Goal: Transaction & Acquisition: Book appointment/travel/reservation

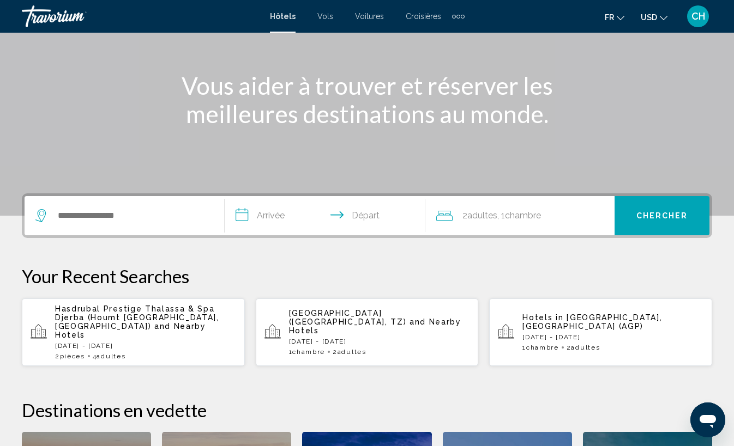
scroll to position [176, 0]
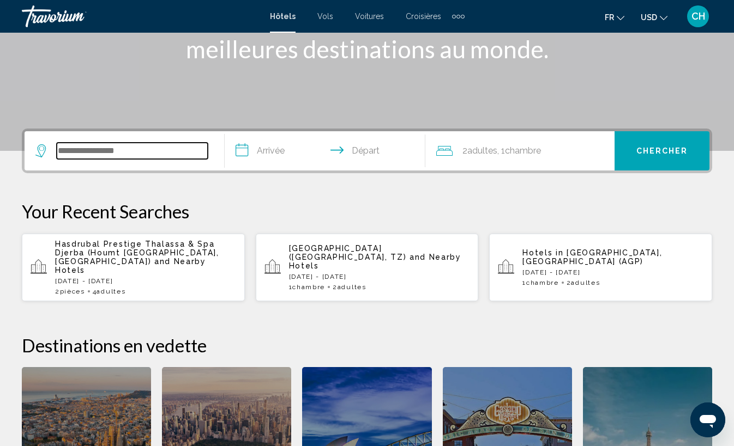
click at [153, 151] on input "Search widget" at bounding box center [132, 151] width 151 height 16
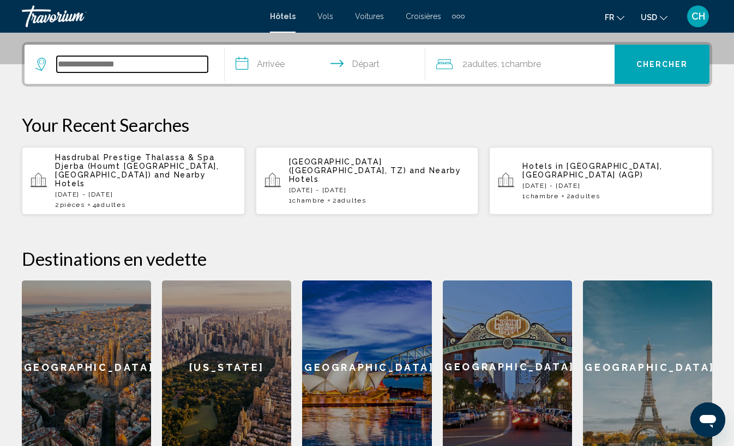
scroll to position [269, 0]
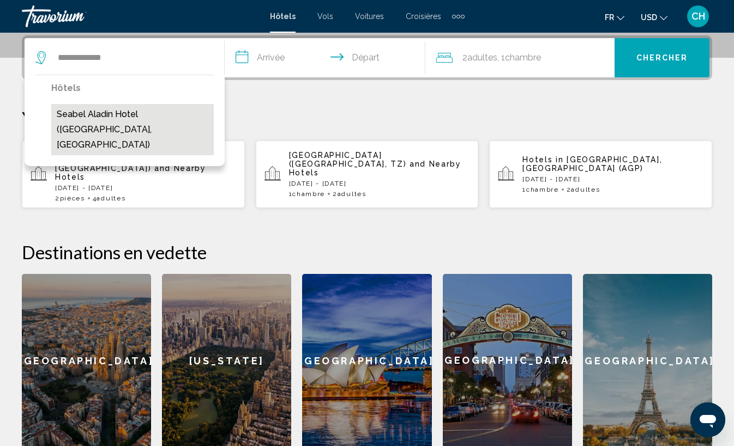
drag, startPoint x: 153, startPoint y: 151, endPoint x: 168, endPoint y: 122, distance: 32.7
click at [168, 122] on button "Seabel Aladin Hotel ([GEOGRAPHIC_DATA], [GEOGRAPHIC_DATA])" at bounding box center [132, 129] width 162 height 51
type input "**********"
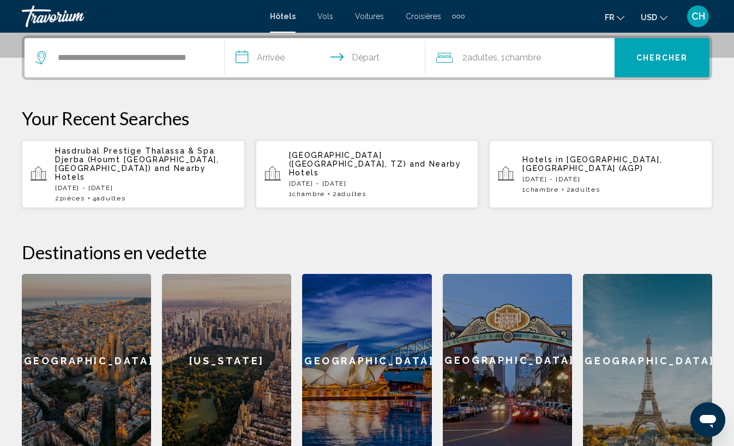
click at [271, 58] on input "**********" at bounding box center [327, 59] width 204 height 43
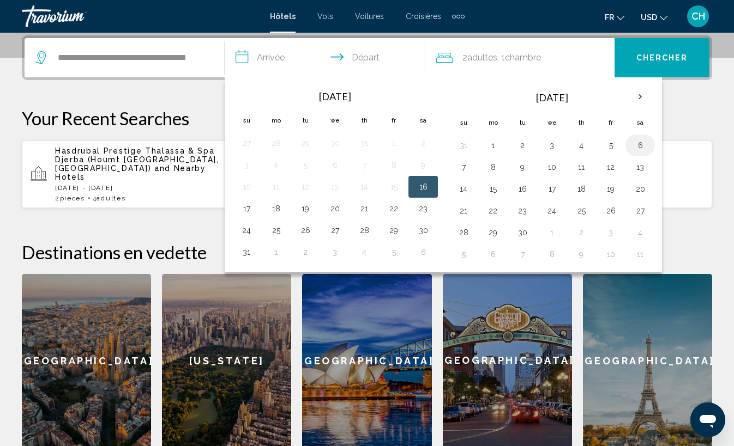
click at [634, 146] on button "6" at bounding box center [639, 145] width 17 height 15
click at [519, 173] on button "9" at bounding box center [521, 167] width 17 height 15
type input "**********"
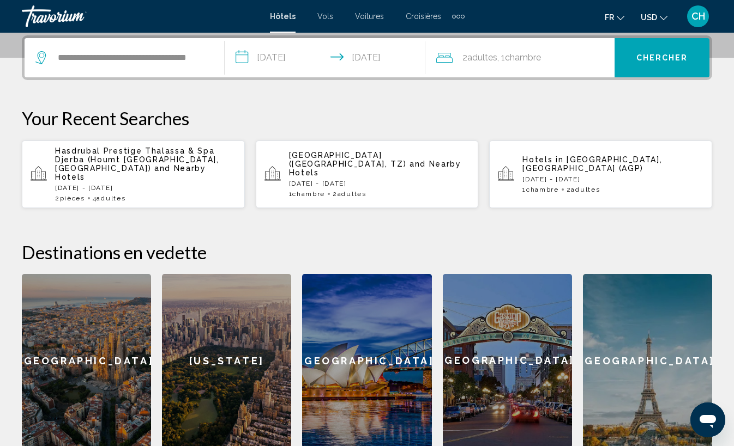
click at [668, 56] on span "Chercher" at bounding box center [662, 58] width 52 height 9
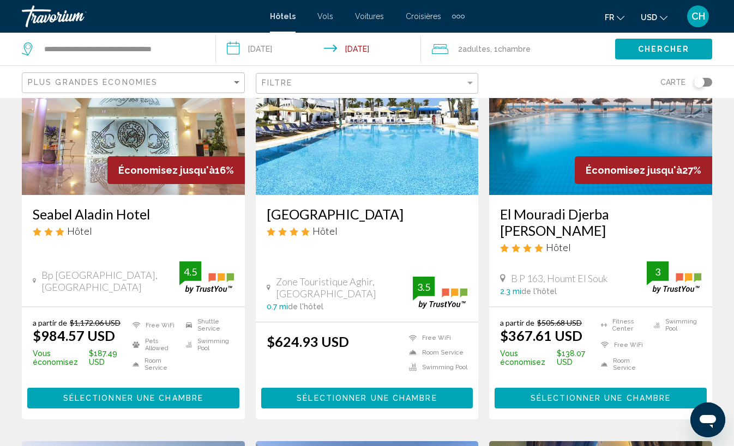
scroll to position [118, 0]
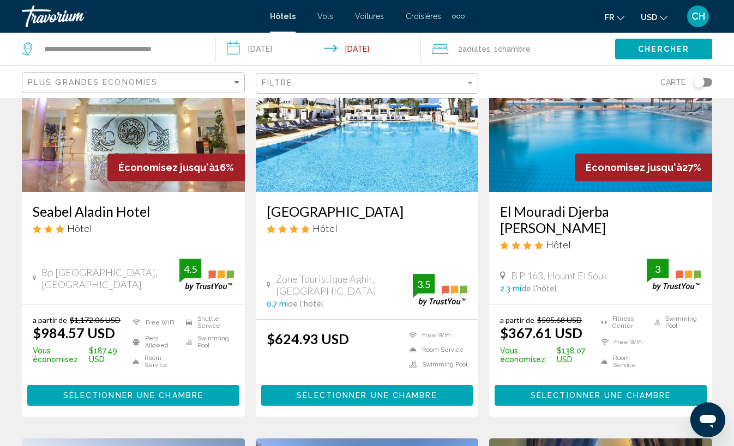
click at [356, 50] on input "**********" at bounding box center [320, 51] width 209 height 36
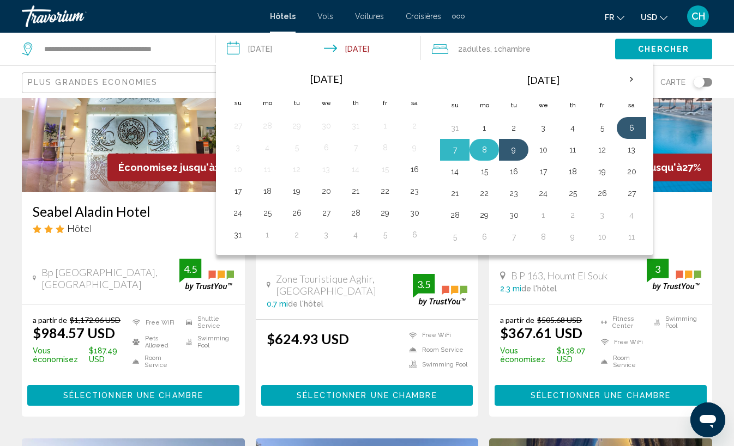
click at [488, 146] on button "8" at bounding box center [483, 149] width 17 height 15
click at [627, 129] on button "6" at bounding box center [630, 127] width 17 height 15
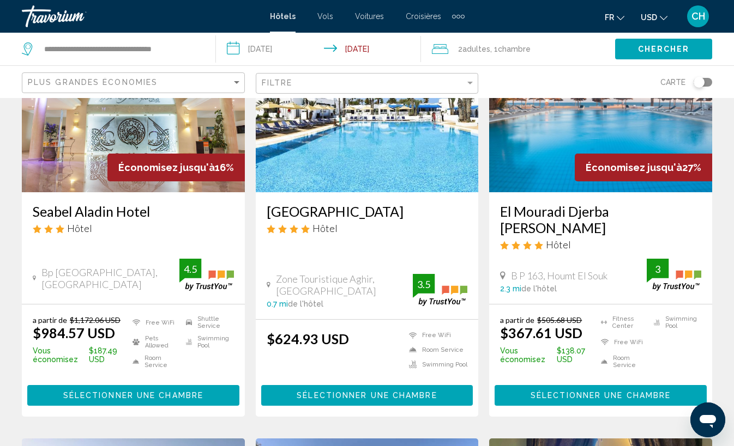
click at [664, 51] on span "Chercher" at bounding box center [664, 49] width 52 height 9
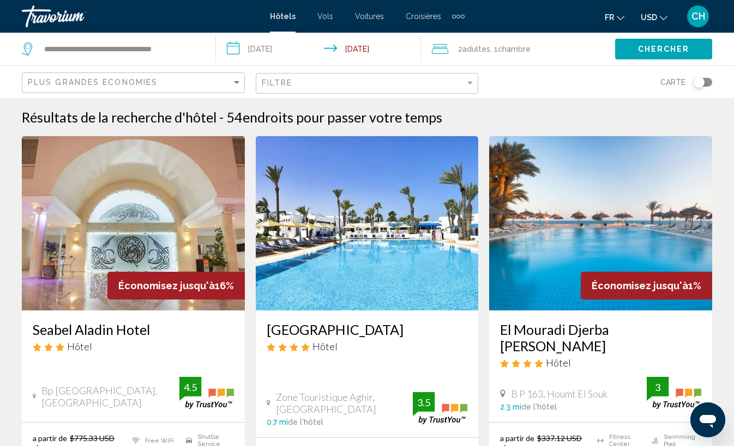
click at [380, 56] on input "**********" at bounding box center [320, 51] width 209 height 36
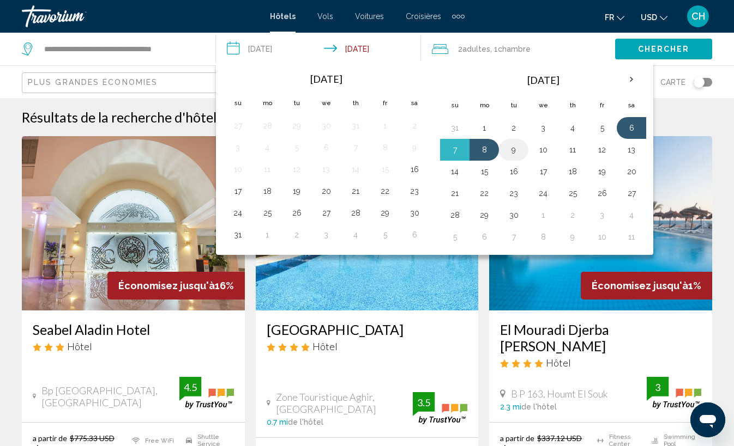
click at [507, 153] on button "9" at bounding box center [513, 149] width 17 height 15
click at [634, 128] on button "6" at bounding box center [630, 127] width 17 height 15
type input "**********"
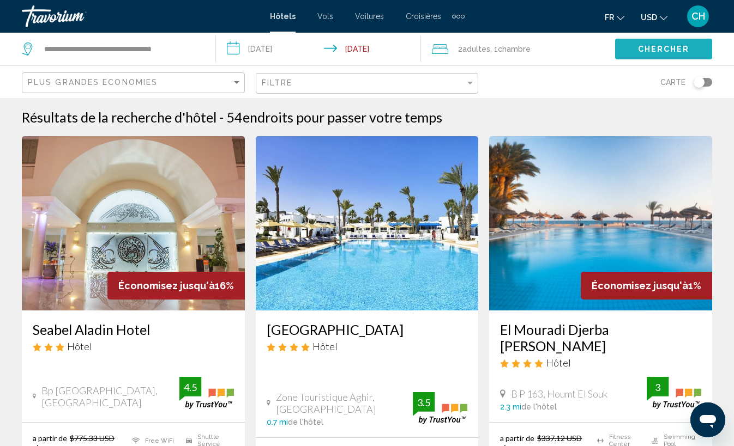
click at [658, 44] on button "Chercher" at bounding box center [663, 49] width 97 height 20
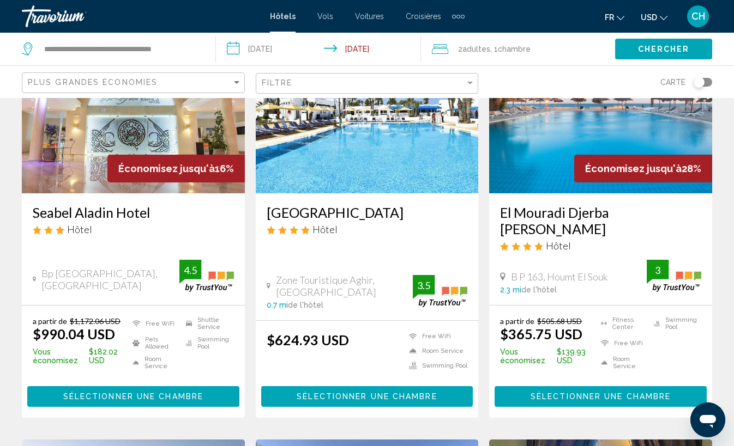
scroll to position [119, 0]
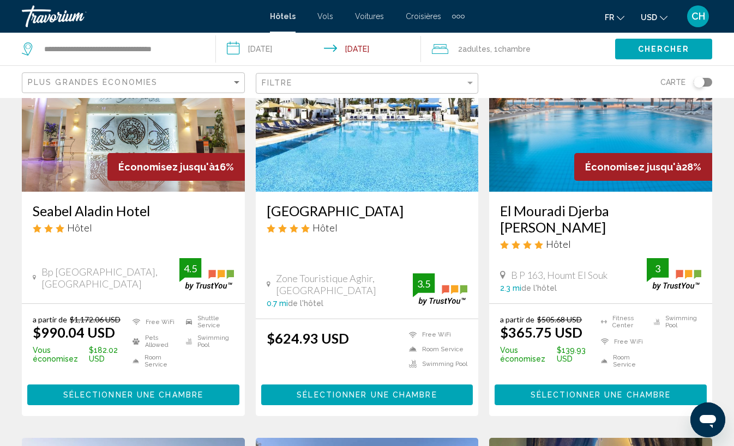
click at [164, 391] on span "Sélectionner une chambre" at bounding box center [133, 395] width 140 height 9
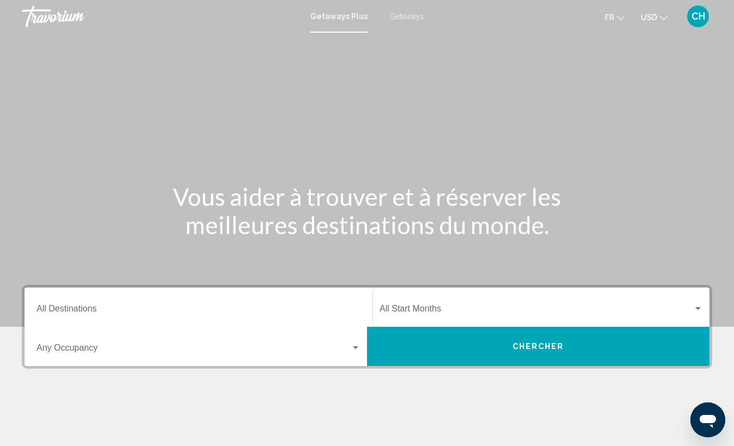
click at [174, 298] on div "Destination All Destinations" at bounding box center [199, 308] width 324 height 34
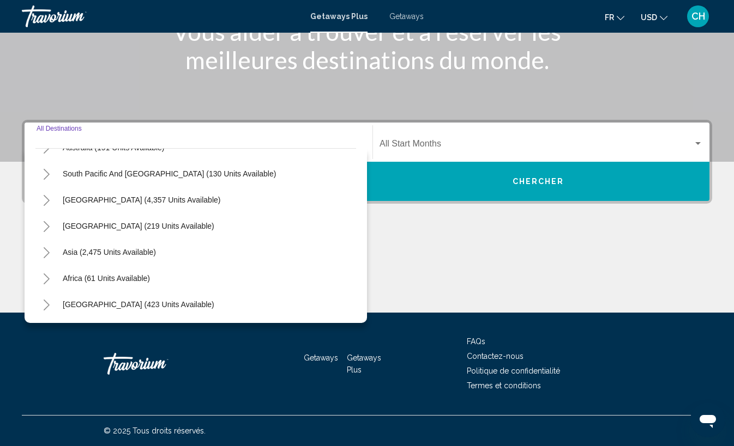
scroll to position [177, 0]
click at [41, 282] on button "Toggle Africa (61 units available)" at bounding box center [46, 279] width 22 height 22
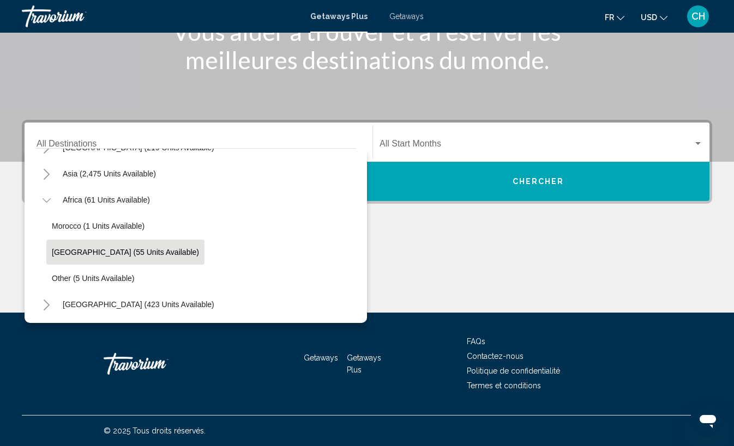
scroll to position [255, 0]
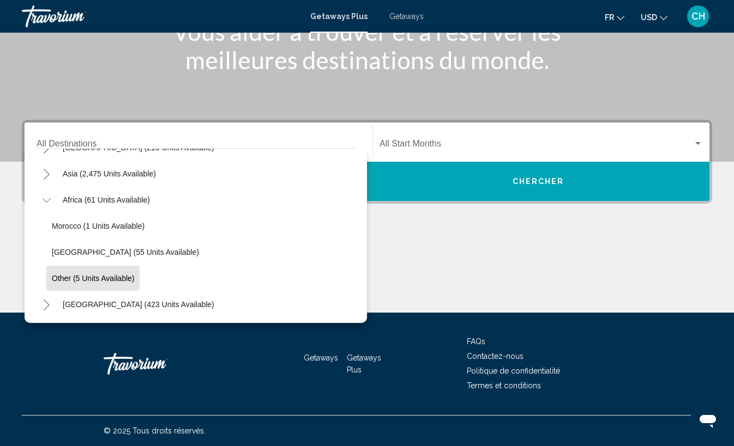
click at [102, 280] on span "Other (5 units available)" at bounding box center [93, 278] width 82 height 9
type input "**********"
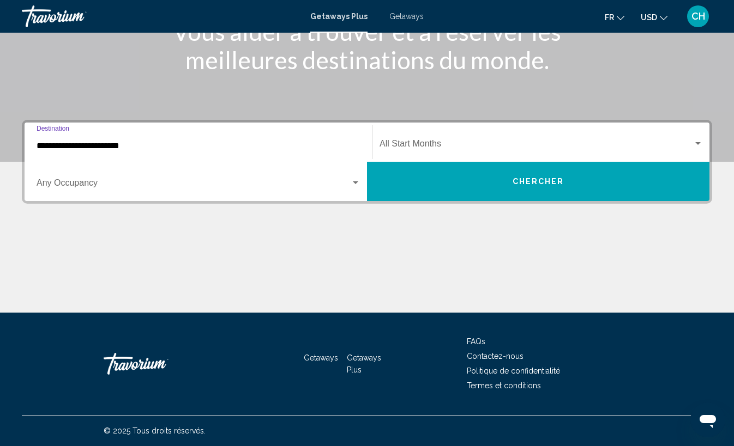
click at [518, 180] on span "Chercher" at bounding box center [538, 182] width 52 height 9
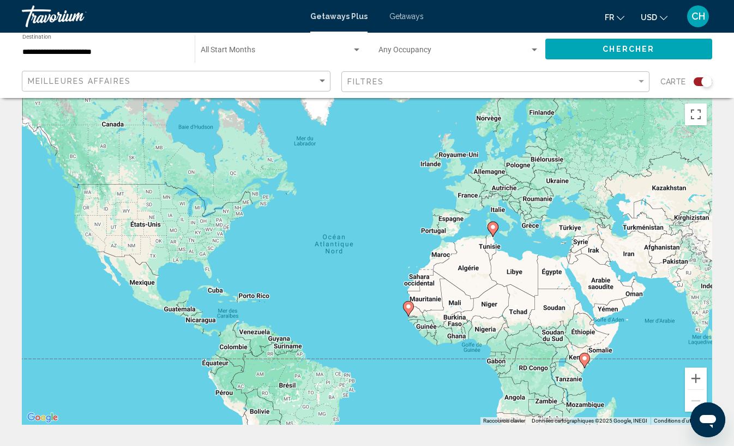
scroll to position [14, 0]
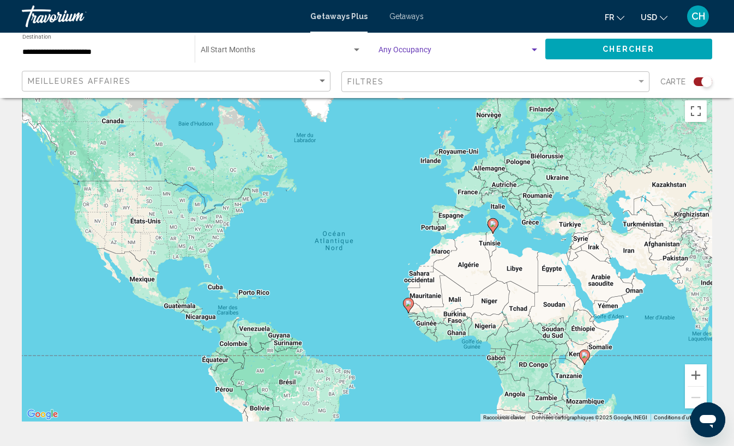
click at [500, 53] on span "Search widget" at bounding box center [454, 52] width 152 height 9
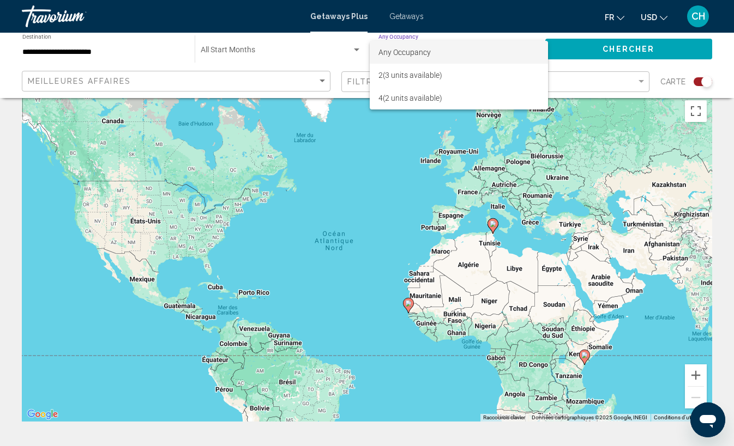
click at [722, 61] on div at bounding box center [367, 223] width 734 height 446
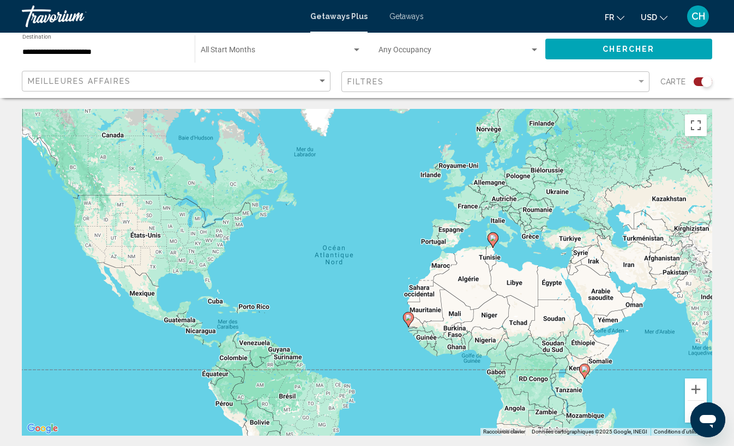
scroll to position [0, 0]
click at [407, 23] on div "Getaways Plus Getaways fr English Español Français Italiano Português русский U…" at bounding box center [367, 16] width 734 height 23
click at [409, 17] on span "Getaways" at bounding box center [406, 16] width 34 height 9
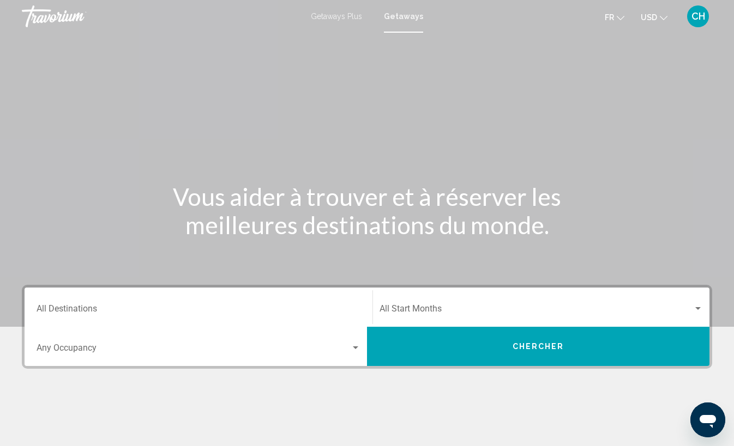
click at [127, 317] on div "Destination All Destinations" at bounding box center [199, 308] width 324 height 34
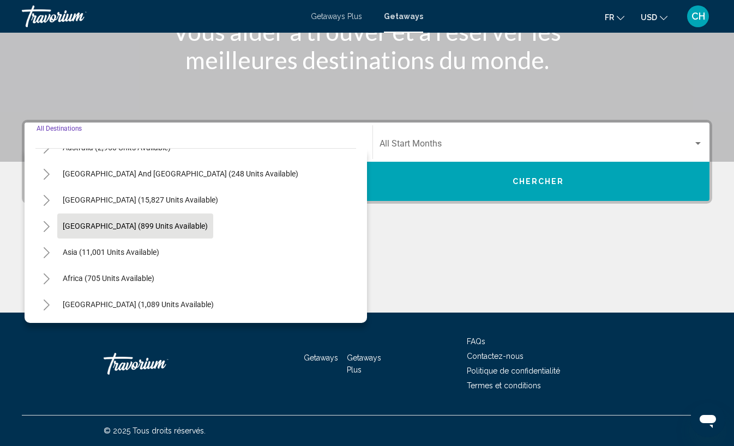
scroll to position [177, 0]
click at [49, 281] on icon "Toggle Africa (705 units available)" at bounding box center [47, 279] width 8 height 11
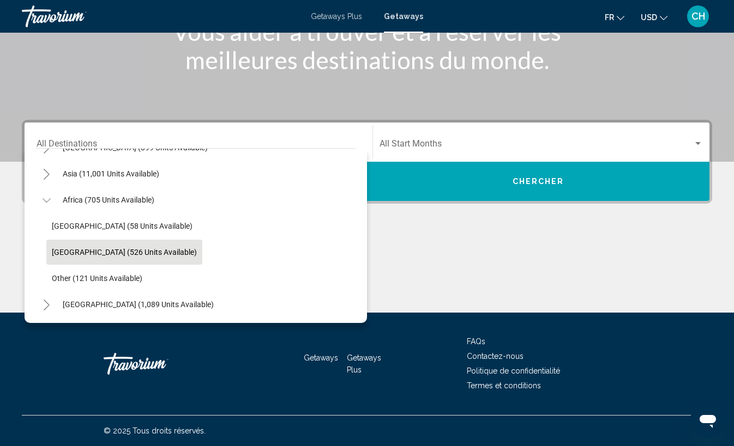
scroll to position [255, 0]
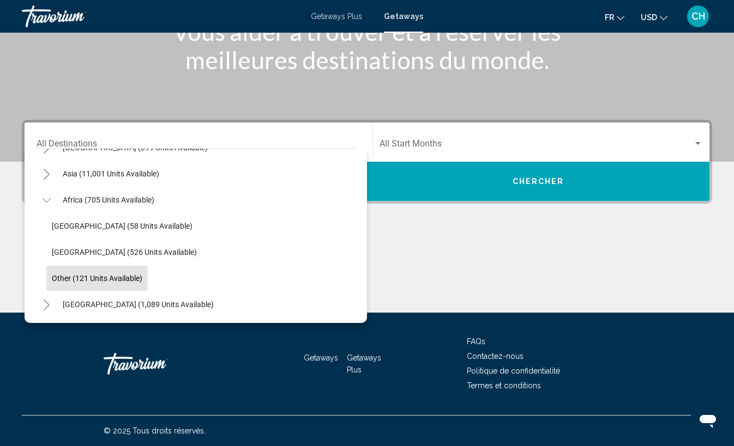
click at [104, 277] on span "Other (121 units available)" at bounding box center [97, 278] width 90 height 9
type input "**********"
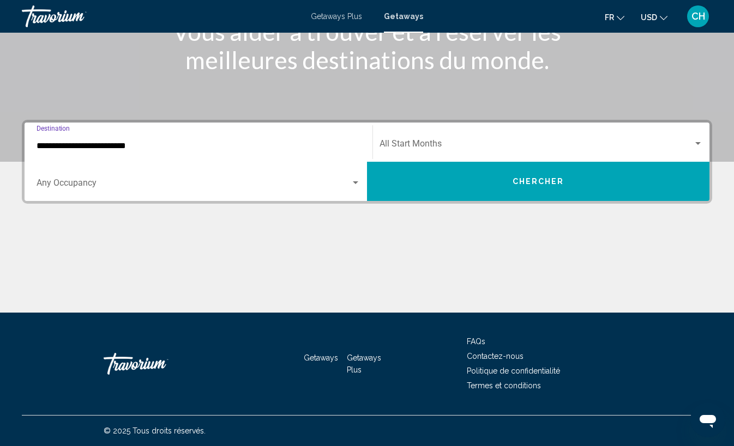
click at [440, 183] on button "Chercher" at bounding box center [538, 181] width 342 height 39
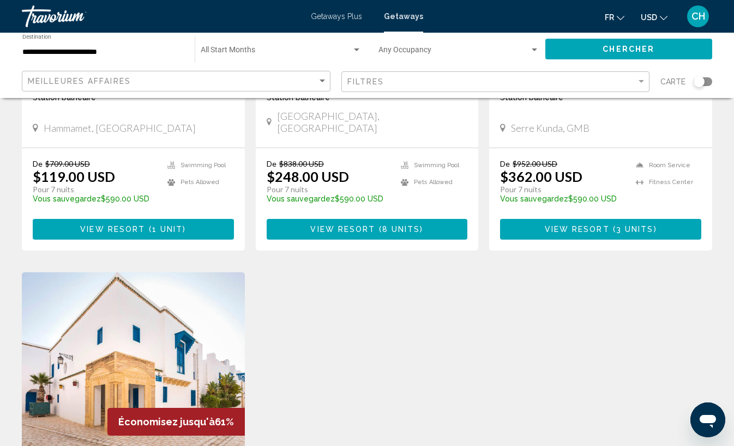
scroll to position [723, 0]
